Goal: Complete application form

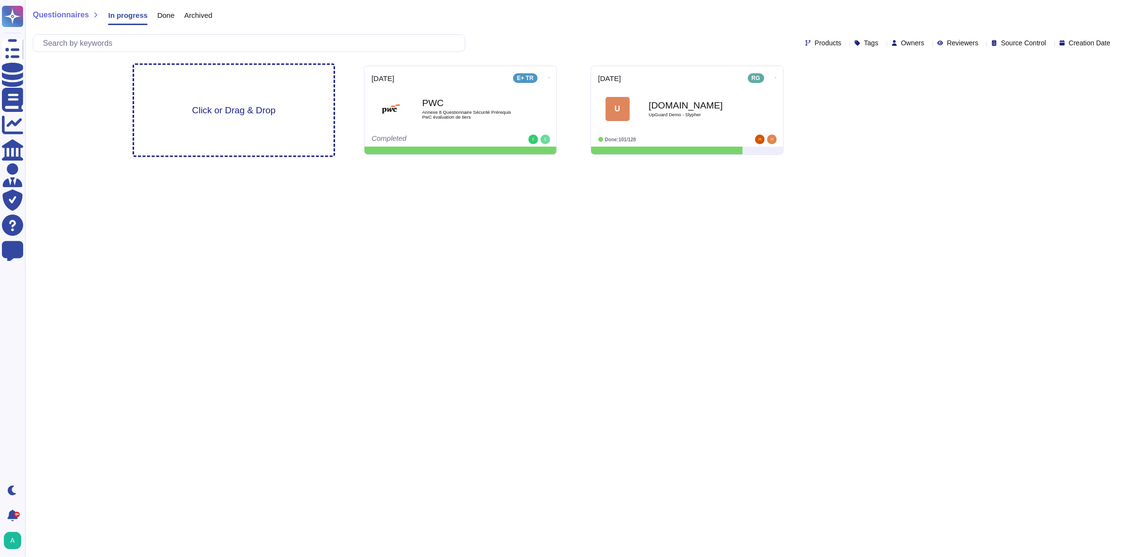
click at [208, 130] on div "Click or Drag & Drop" at bounding box center [234, 110] width 200 height 91
click at [253, 111] on span "Click or Drag & Drop" at bounding box center [233, 110] width 83 height 9
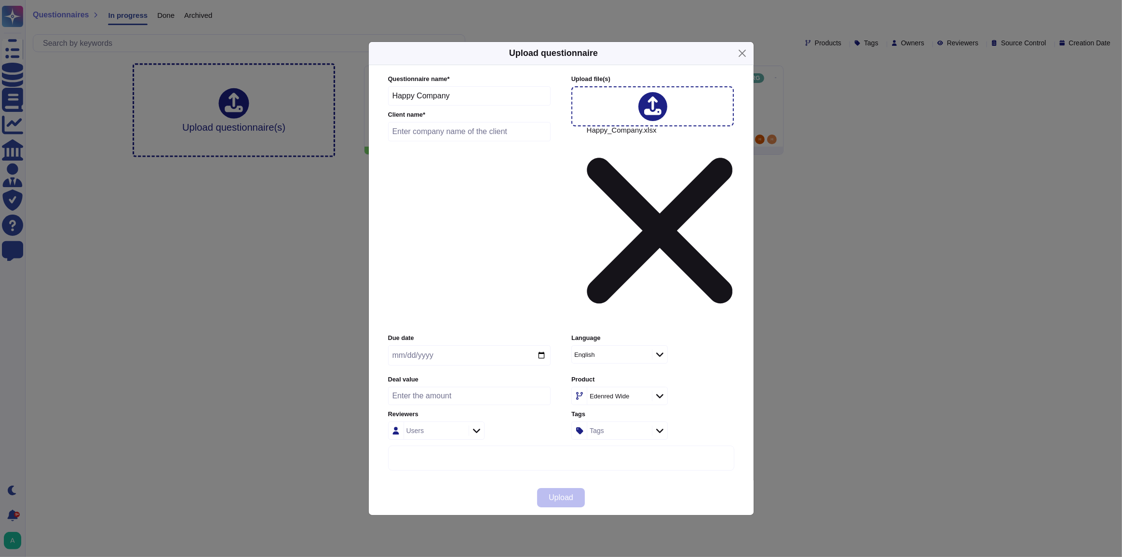
click at [468, 141] on input "text" at bounding box center [469, 131] width 163 height 19
type input "Happy Company"
click at [539, 345] on input "date" at bounding box center [469, 355] width 163 height 20
type input "[DATE]"
click at [501, 387] on input "number" at bounding box center [469, 396] width 163 height 18
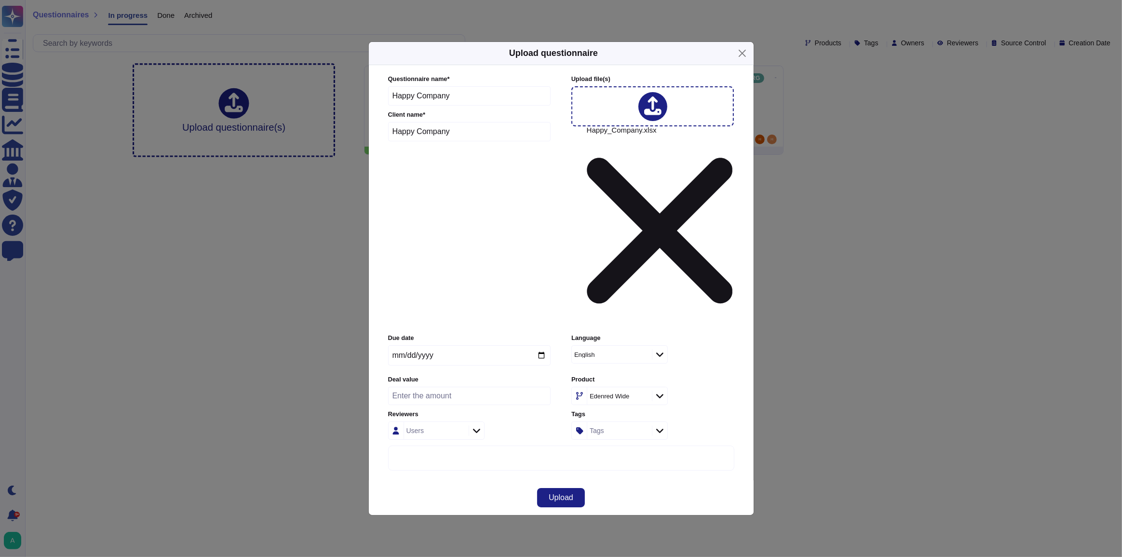
click at [741, 339] on div "Questionnaire name * Happy Company Client name * Happy Company Upload file (s) …" at bounding box center [562, 272] width 366 height 415
click at [504, 387] on input "number" at bounding box center [469, 396] width 163 height 18
type input "1"
click at [421, 387] on input "number" at bounding box center [469, 396] width 163 height 18
click at [419, 387] on input "number" at bounding box center [469, 396] width 163 height 18
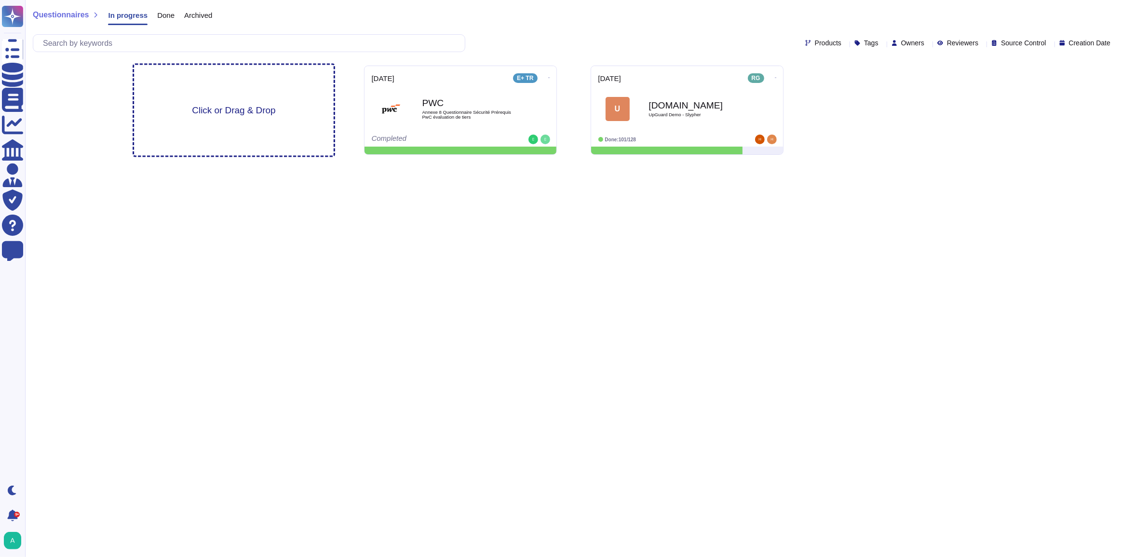
click at [229, 113] on span "Click or Drag & Drop" at bounding box center [233, 110] width 83 height 9
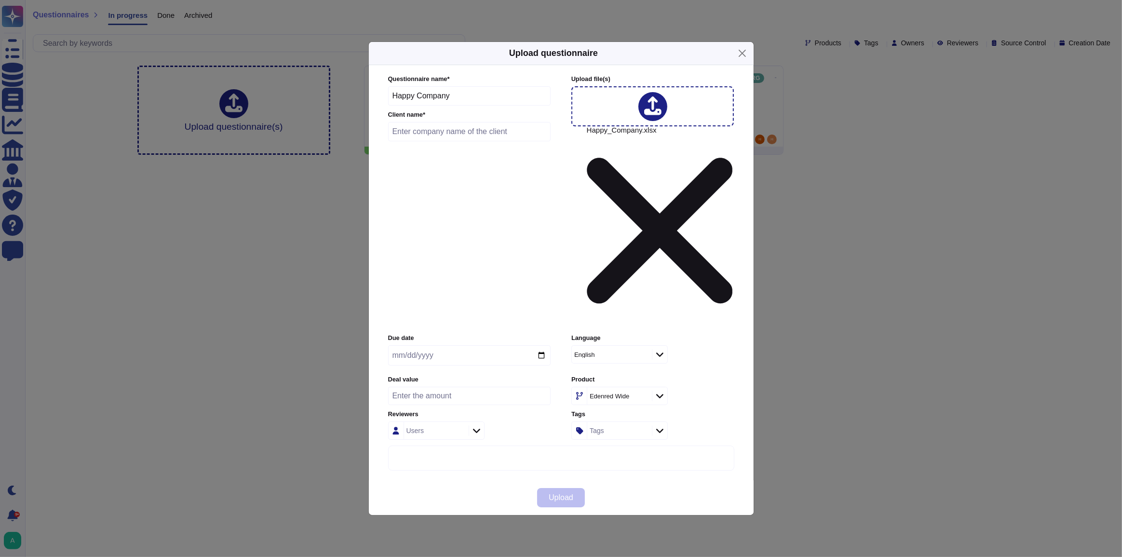
click at [448, 387] on input "number" at bounding box center [469, 396] width 163 height 18
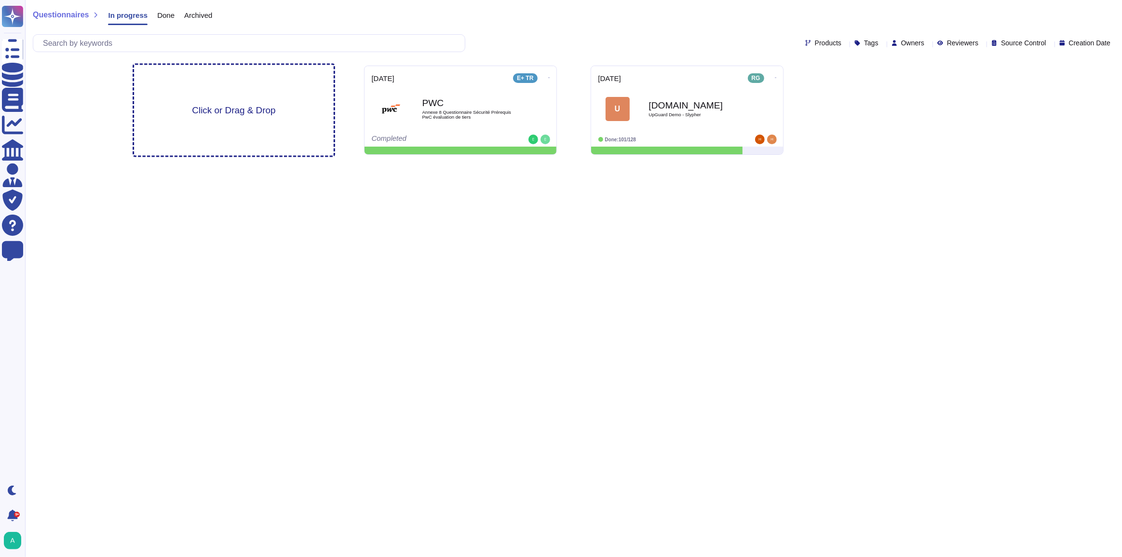
click at [230, 107] on span "Click or Drag & Drop" at bounding box center [233, 110] width 83 height 9
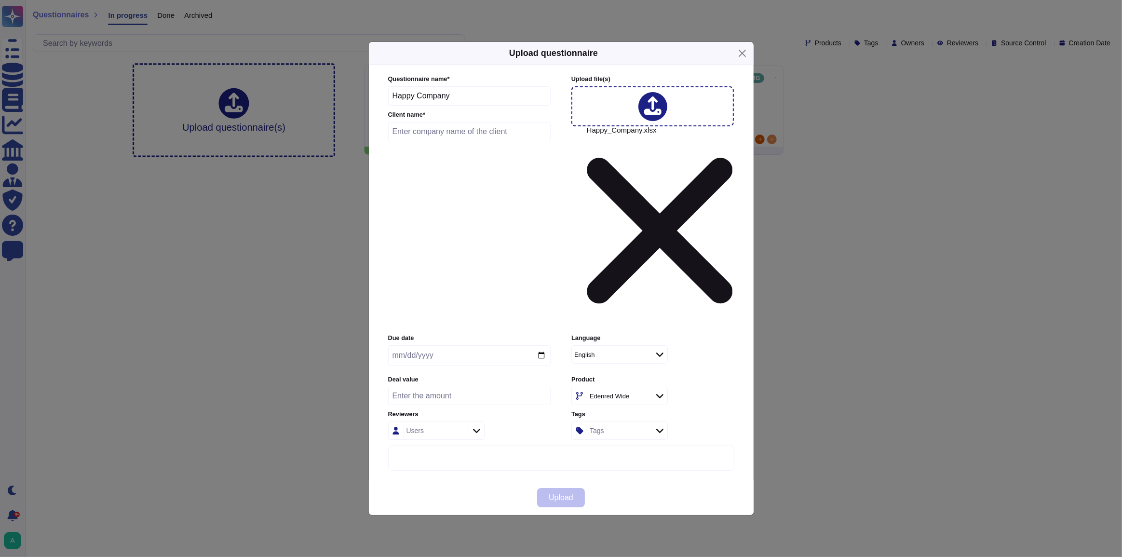
click at [408, 387] on input "number" at bounding box center [469, 396] width 163 height 18
click at [745, 61] on button "Close" at bounding box center [742, 53] width 15 height 15
